Goal: Transaction & Acquisition: Purchase product/service

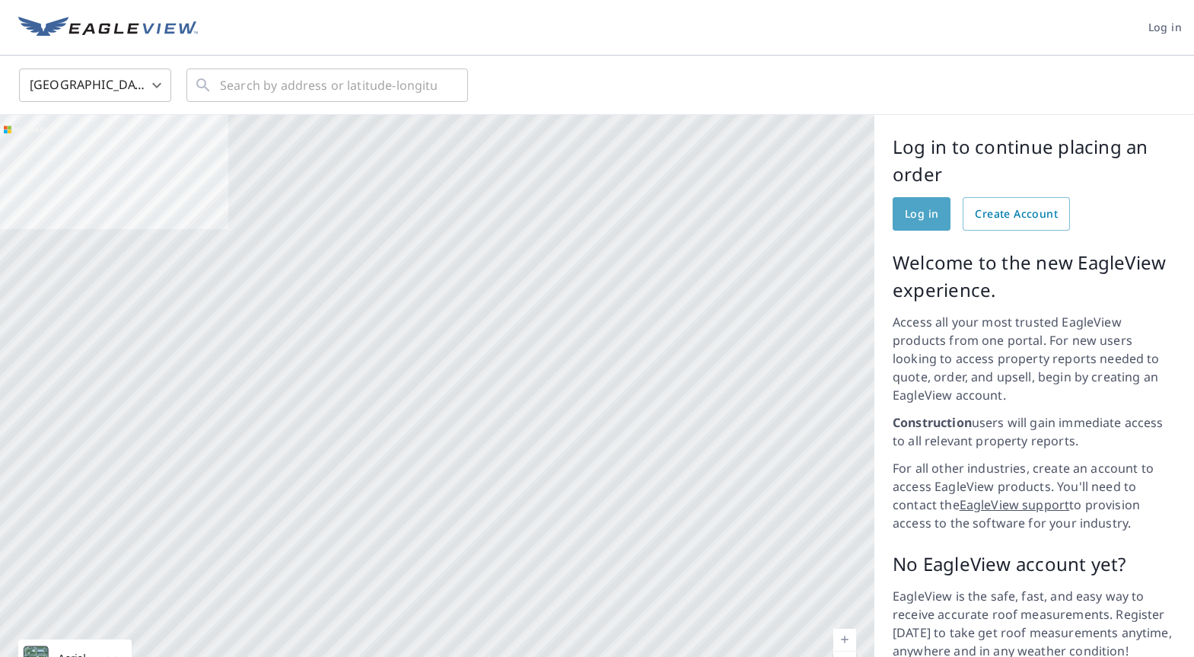
click at [919, 219] on span "Log in" at bounding box center [921, 214] width 33 height 19
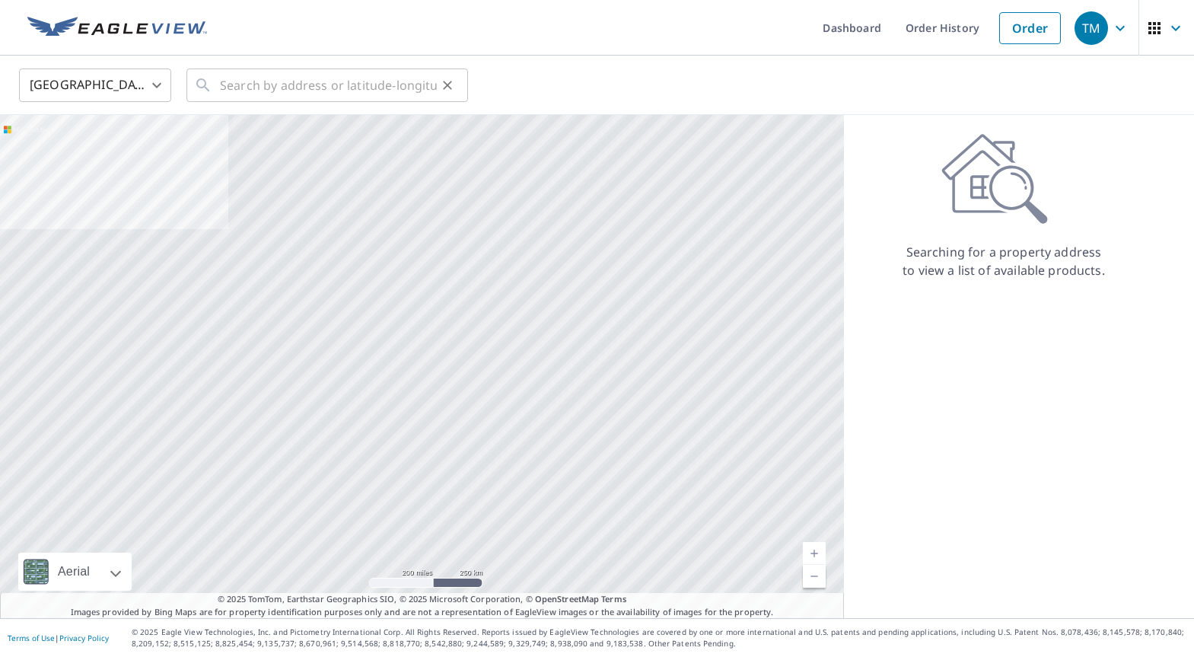
click at [219, 93] on div "​" at bounding box center [326, 84] width 281 height 33
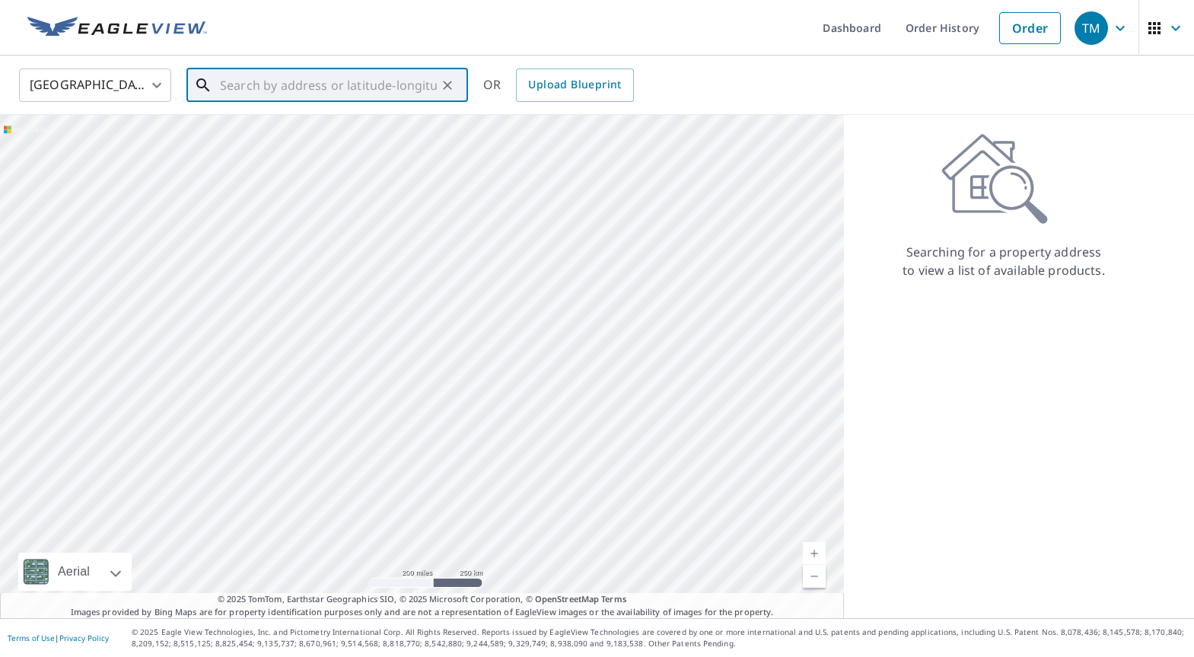
paste input "[STREET_ADDRESS]"
click at [329, 129] on span "B1302L5 E [GEOGRAPHIC_DATA]" at bounding box center [336, 129] width 239 height 18
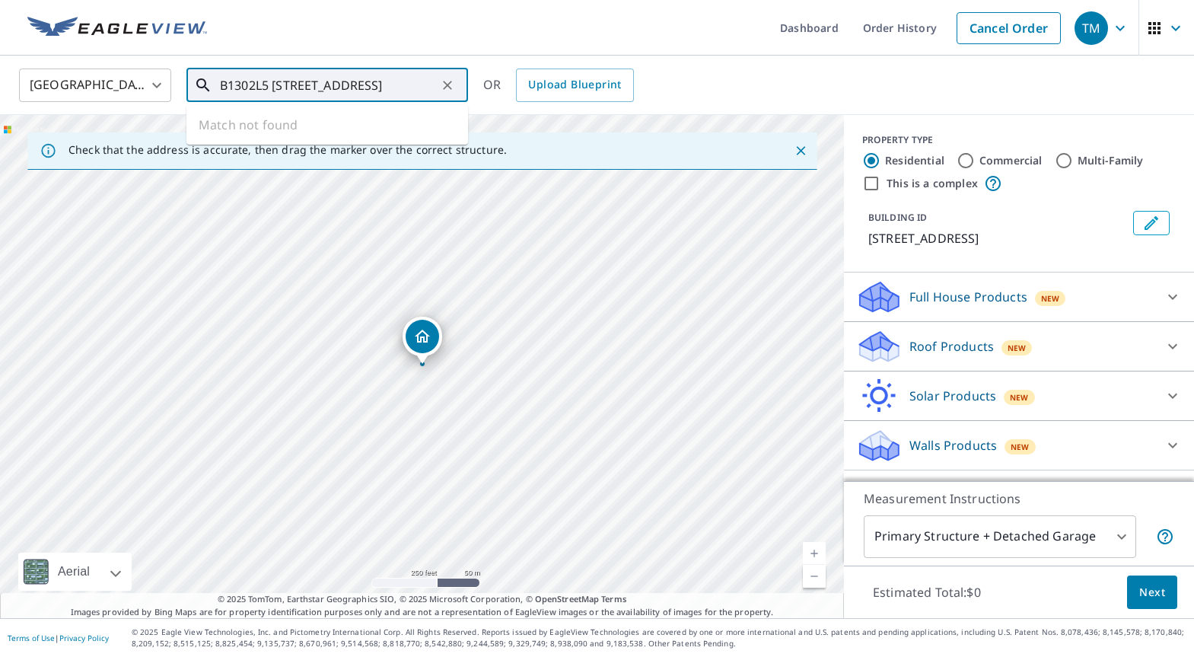
scroll to position [0, 0]
drag, startPoint x: 255, startPoint y: 82, endPoint x: 183, endPoint y: 75, distance: 72.7
click at [220, 75] on input "B1302L5 [STREET_ADDRESS]" at bounding box center [328, 85] width 217 height 43
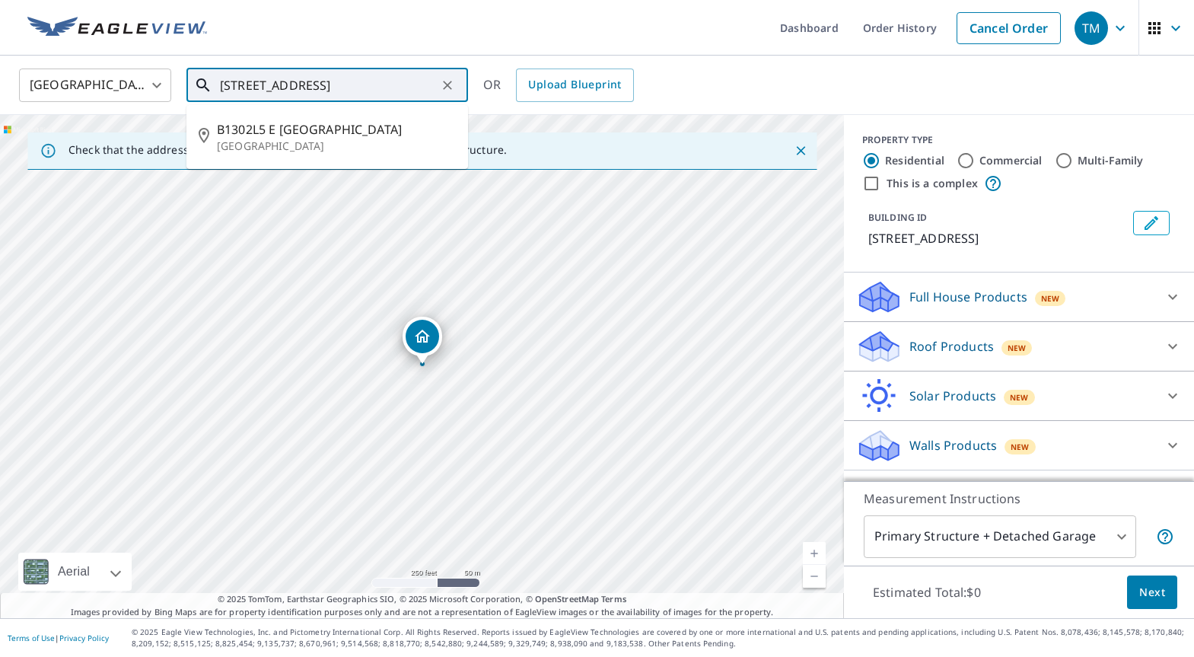
drag, startPoint x: 239, startPoint y: 82, endPoint x: 205, endPoint y: 81, distance: 34.3
click at [220, 81] on input "[STREET_ADDRESS]" at bounding box center [328, 85] width 217 height 43
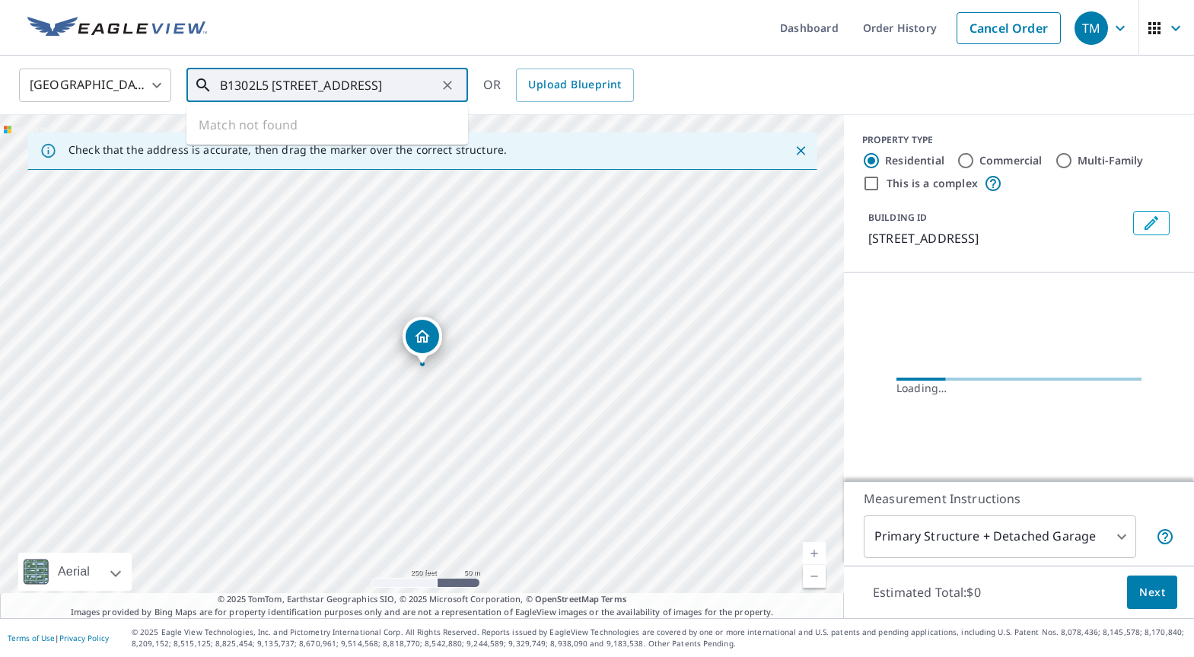
drag, startPoint x: 267, startPoint y: 83, endPoint x: 176, endPoint y: 76, distance: 90.8
click at [220, 76] on input "B1302L5 [STREET_ADDRESS]" at bounding box center [328, 85] width 217 height 43
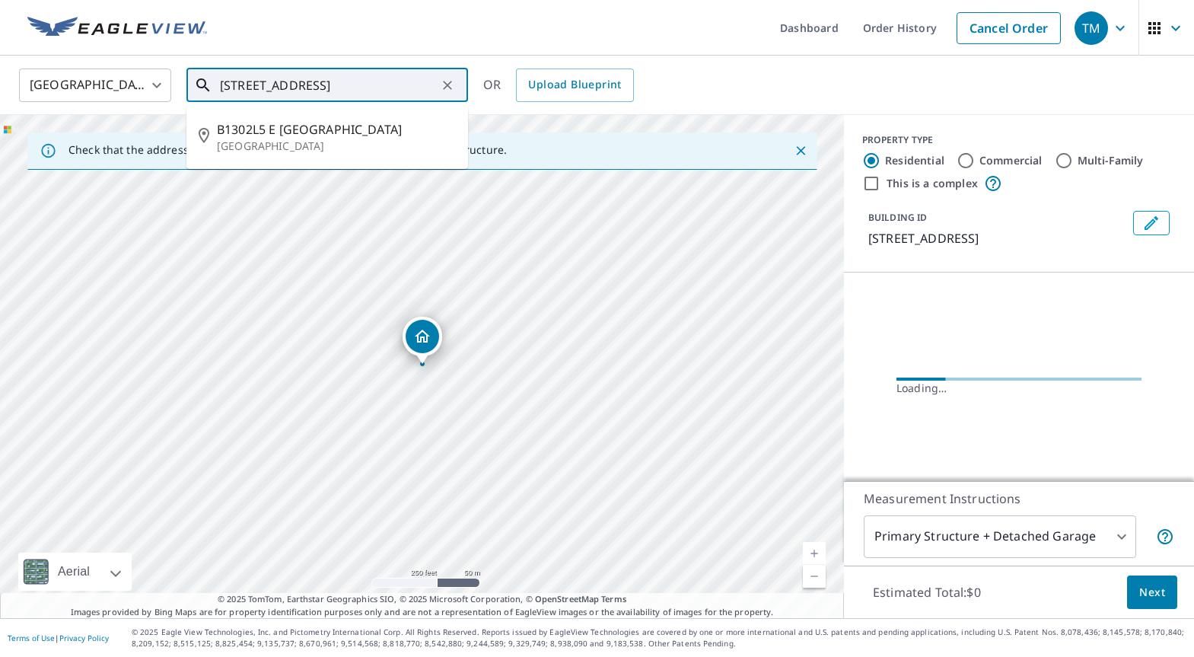
drag, startPoint x: 231, startPoint y: 80, endPoint x: 212, endPoint y: 80, distance: 19.0
click at [220, 80] on input "[STREET_ADDRESS]" at bounding box center [328, 85] width 217 height 43
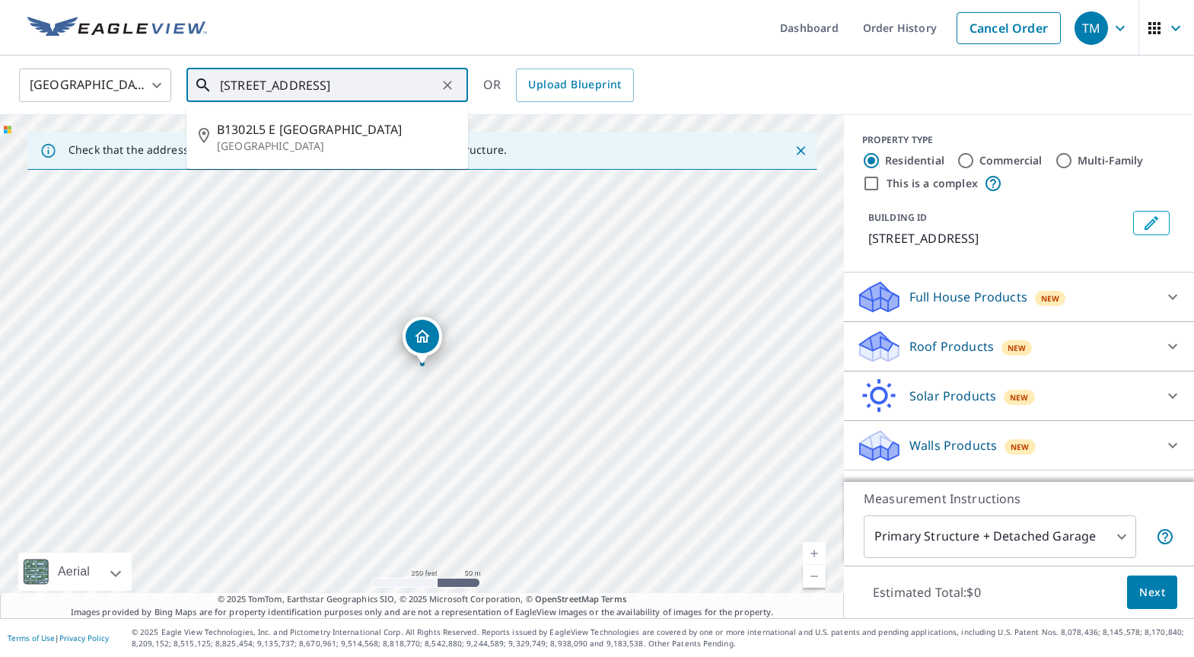
type input "[STREET_ADDRESS]"
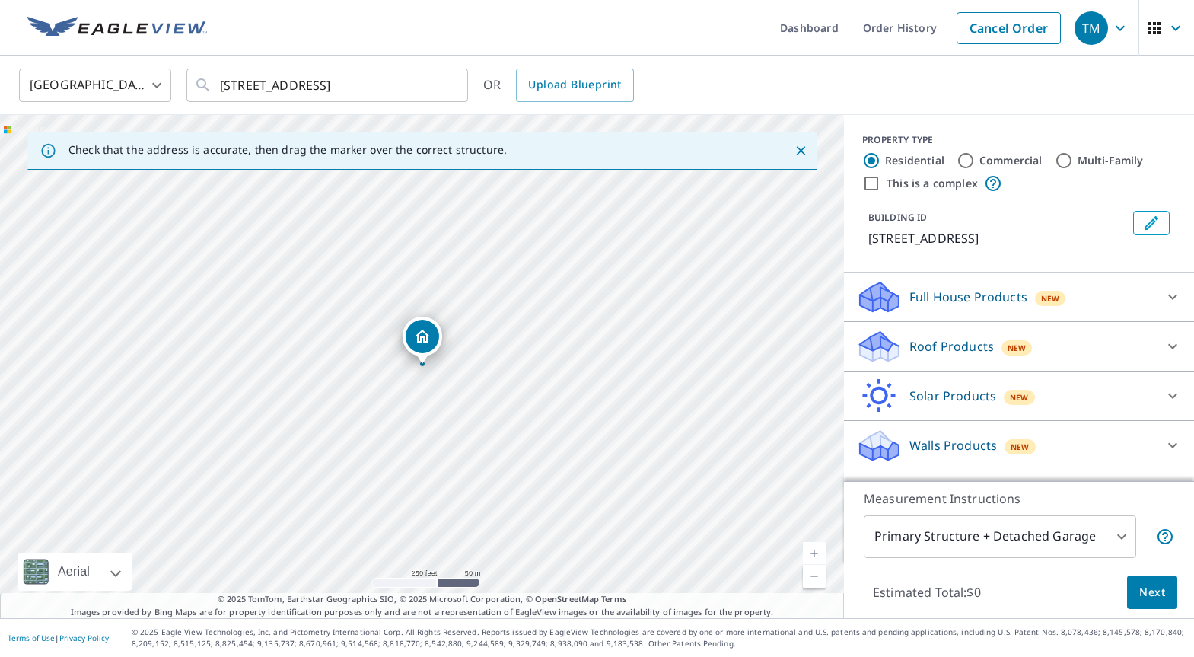
scroll to position [8, 0]
click at [1160, 593] on span "Next" at bounding box center [1152, 592] width 26 height 19
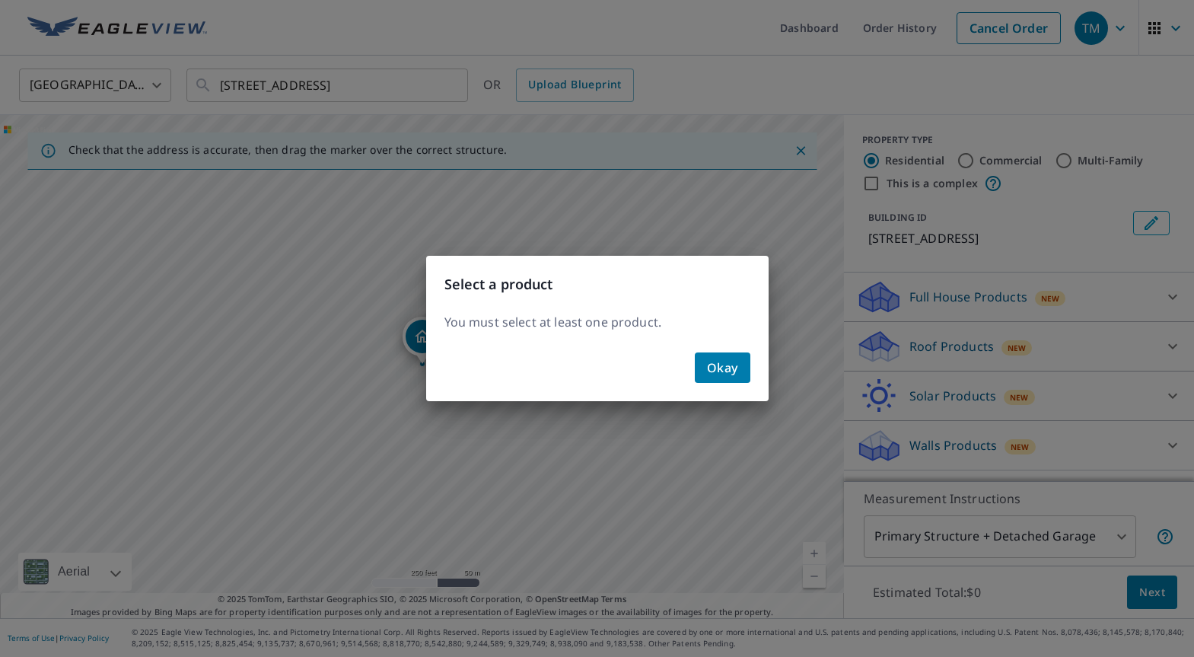
click at [731, 356] on button "Okay" at bounding box center [723, 367] width 56 height 30
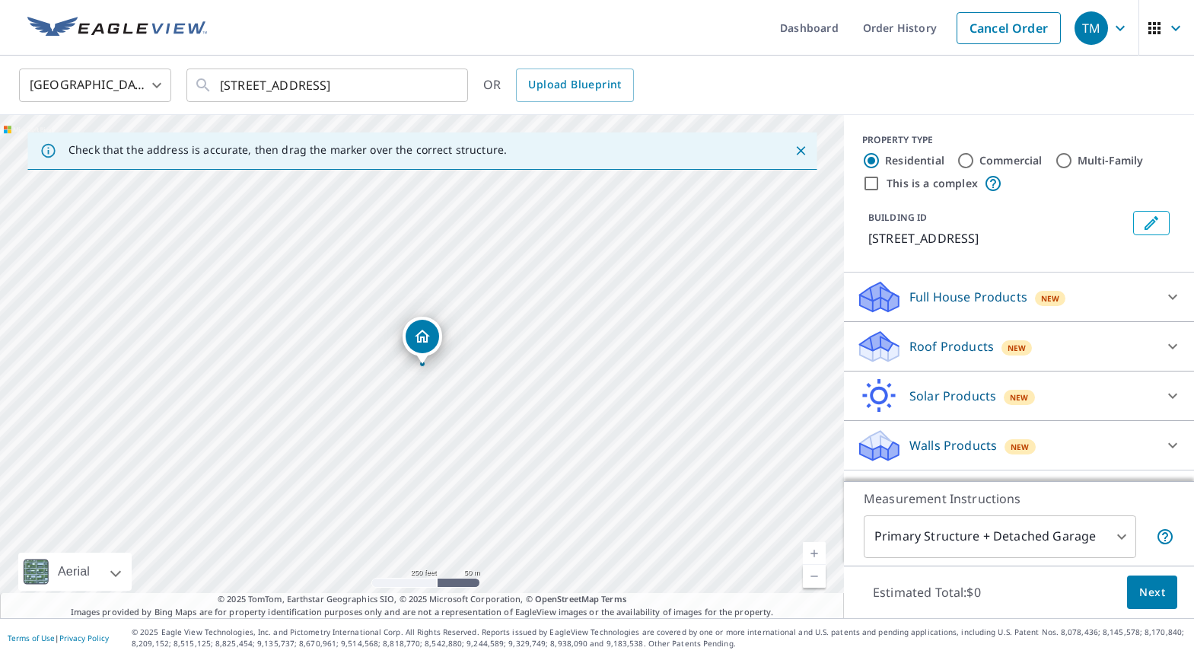
click at [956, 354] on p "Roof Products" at bounding box center [951, 346] width 84 height 18
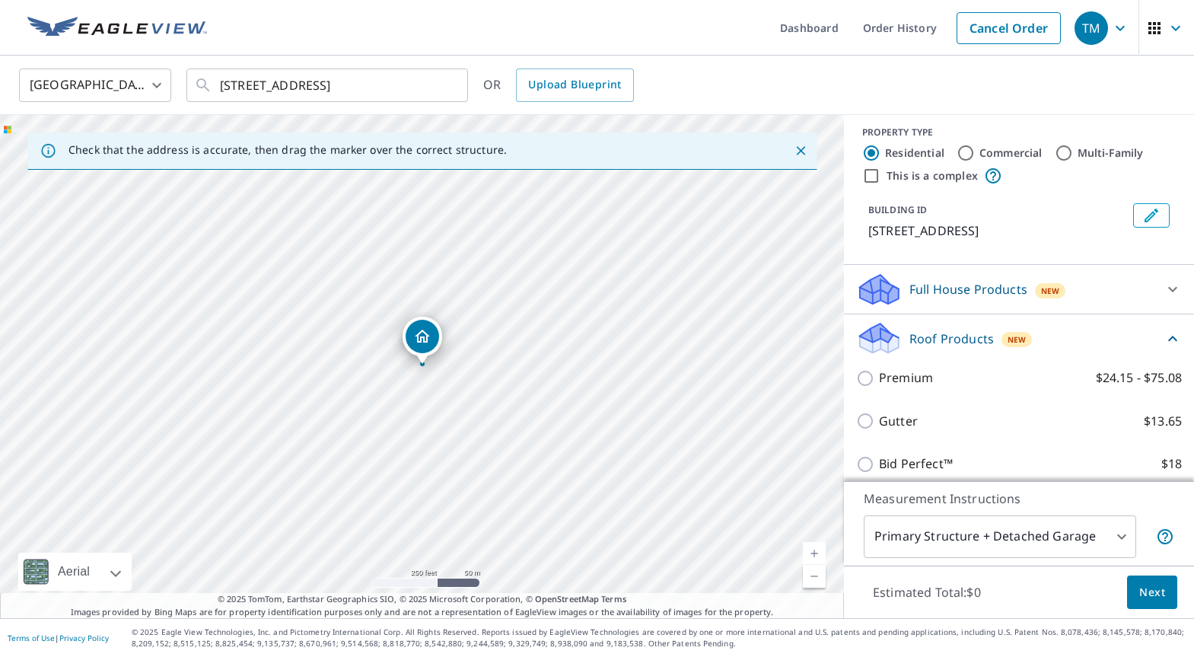
scroll to position [7, 0]
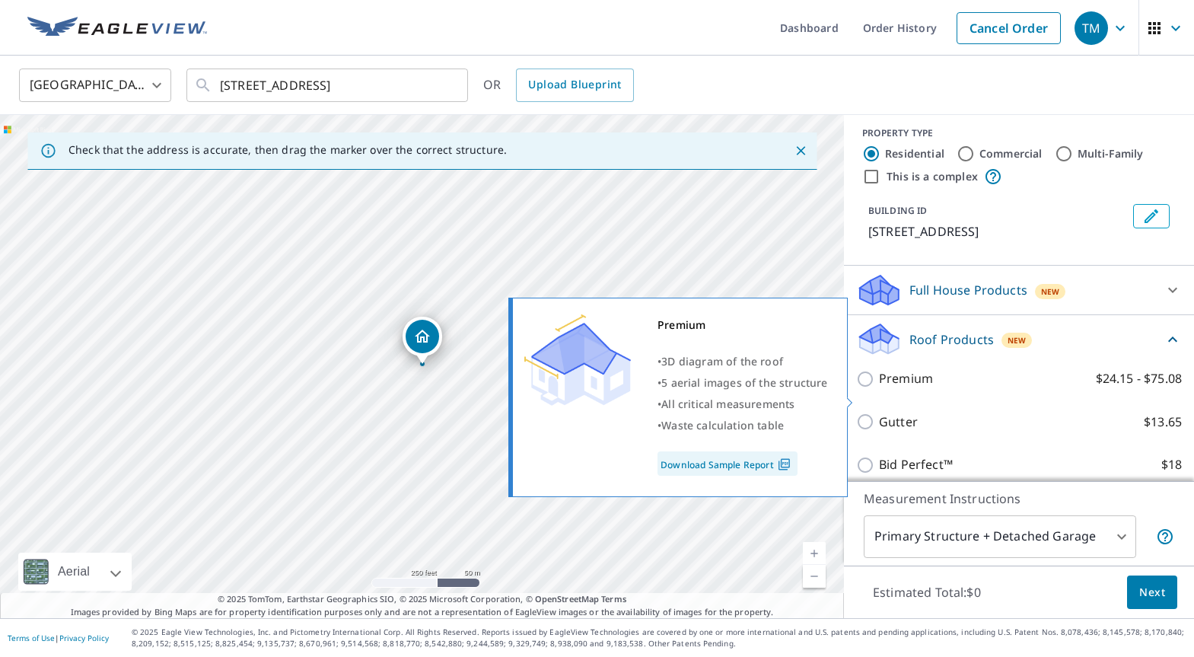
click at [867, 388] on input "Premium $24.15 - $75.08" at bounding box center [867, 379] width 23 height 18
checkbox input "true"
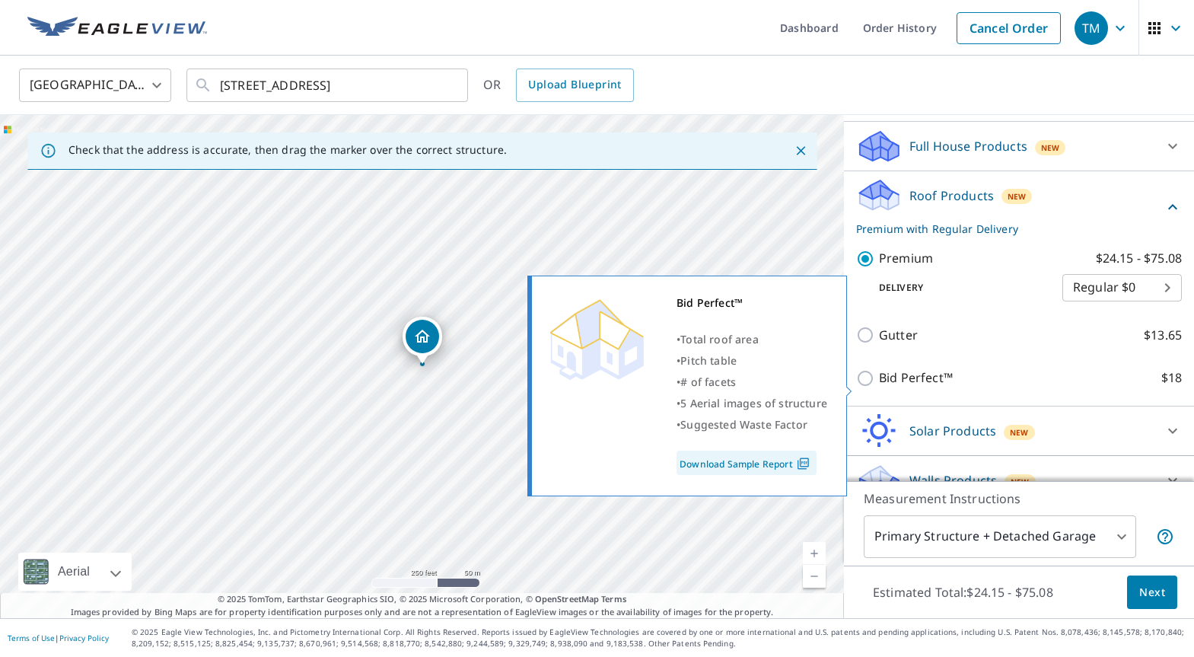
scroll to position [163, 0]
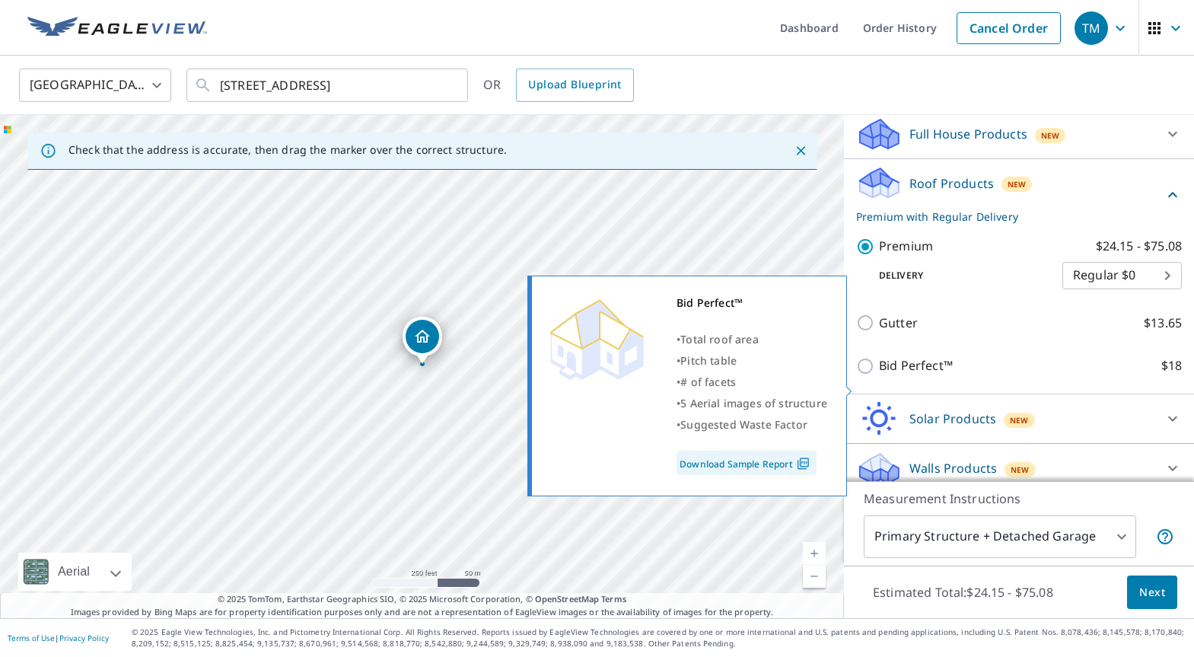
click at [874, 375] on input "Bid Perfect™ $18" at bounding box center [867, 366] width 23 height 18
checkbox input "true"
checkbox input "false"
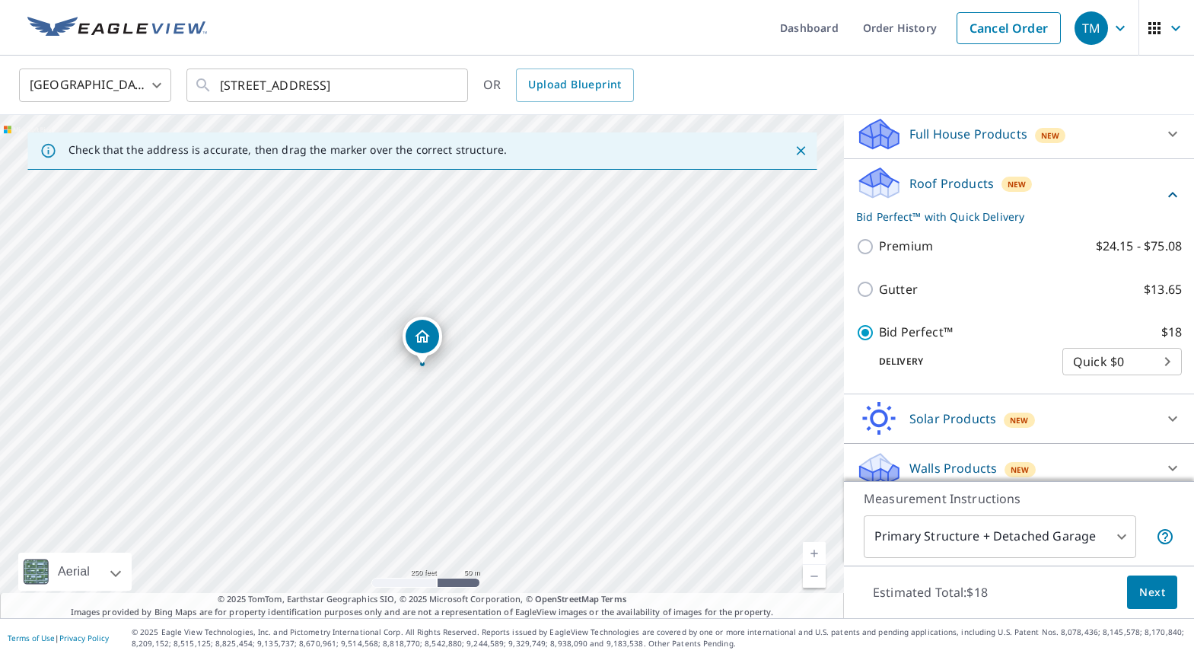
scroll to position [196, 0]
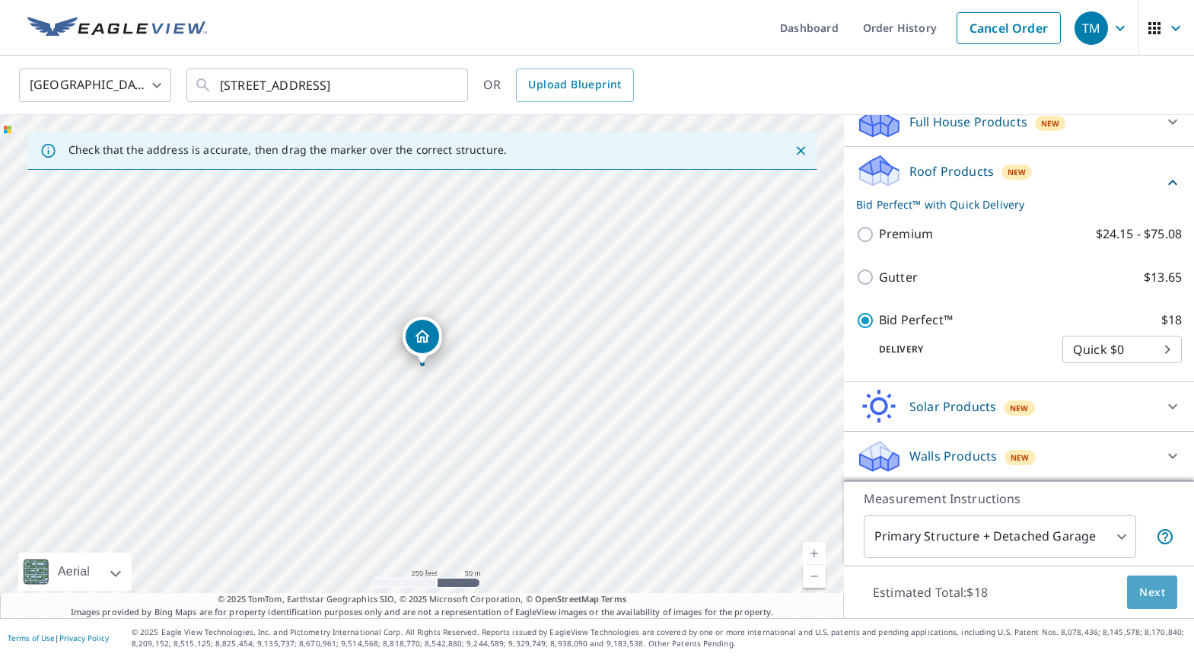
click at [1156, 592] on span "Next" at bounding box center [1152, 592] width 26 height 19
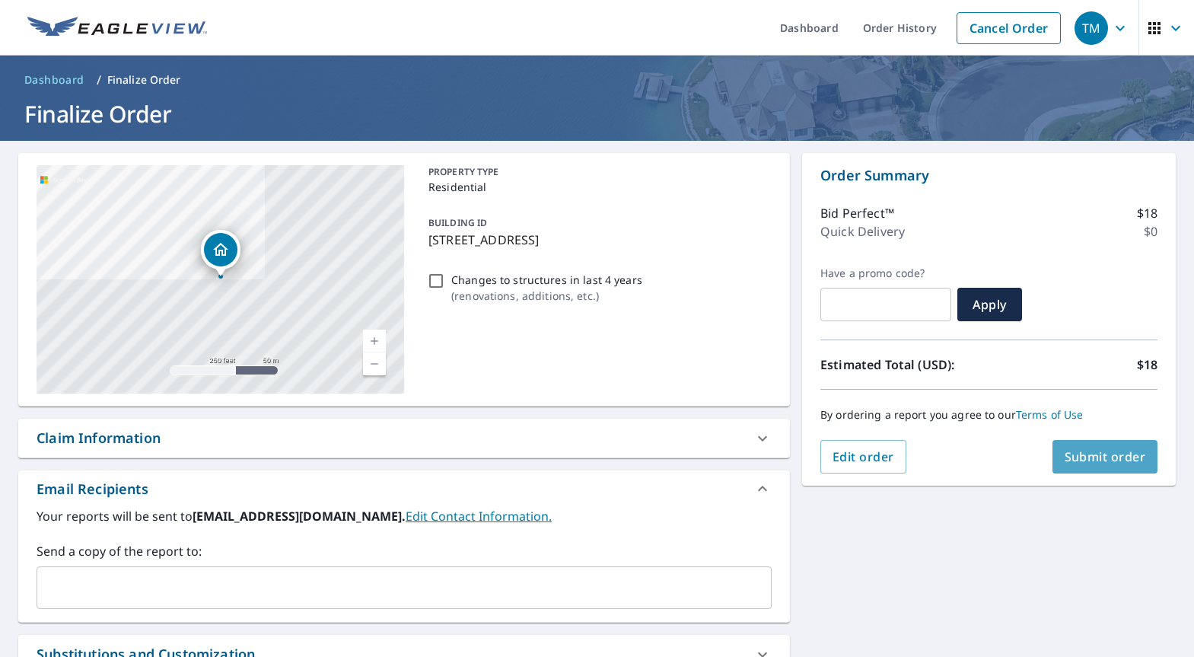
click at [1113, 463] on span "Submit order" at bounding box center [1104, 456] width 81 height 17
